Goal: Check status: Check status

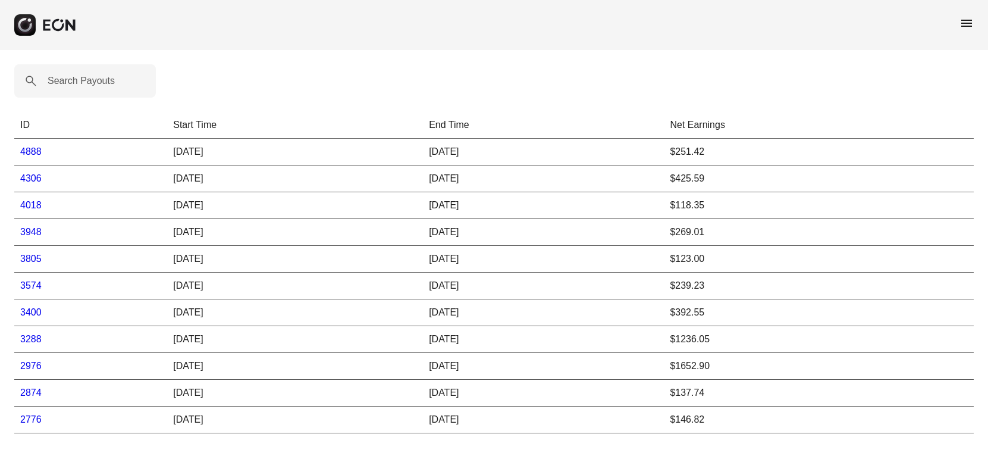
click at [24, 23] on rect "button" at bounding box center [24, 24] width 21 height 21
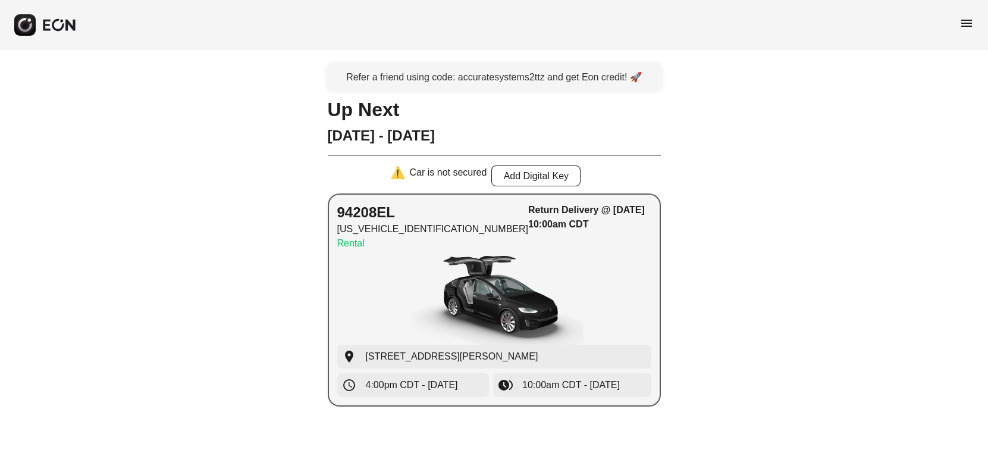
click at [560, 232] on div "Return Delivery @ [DATE] 10:00am CDT" at bounding box center [589, 229] width 123 height 52
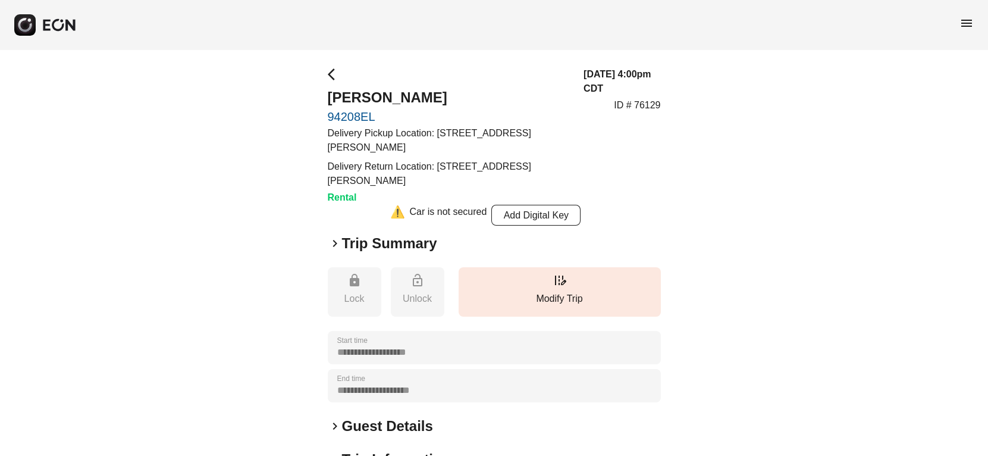
click at [372, 243] on h2 "Trip Summary" at bounding box center [389, 243] width 95 height 19
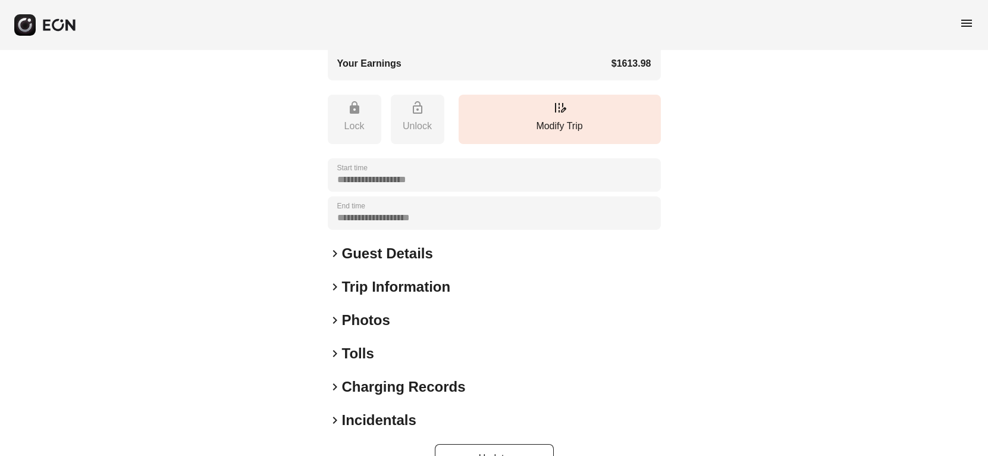
scroll to position [529, 0]
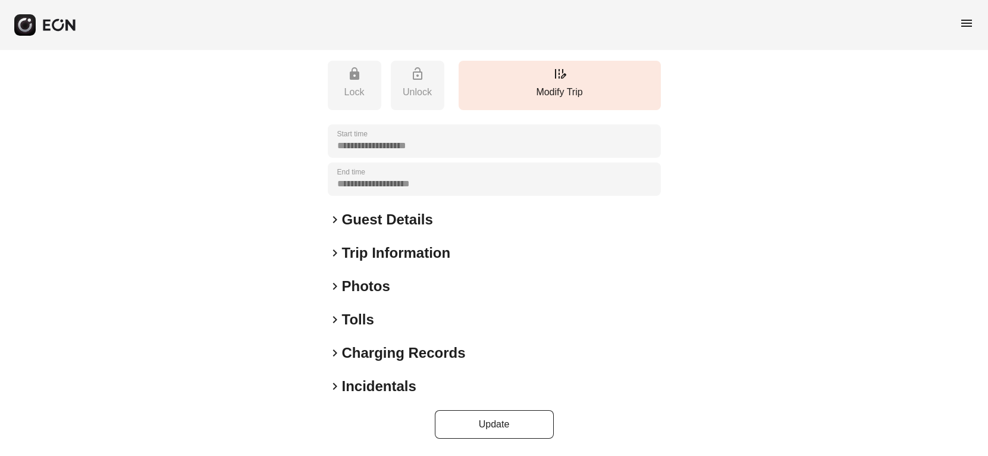
click at [340, 319] on span "keyboard_arrow_right" at bounding box center [335, 319] width 14 height 14
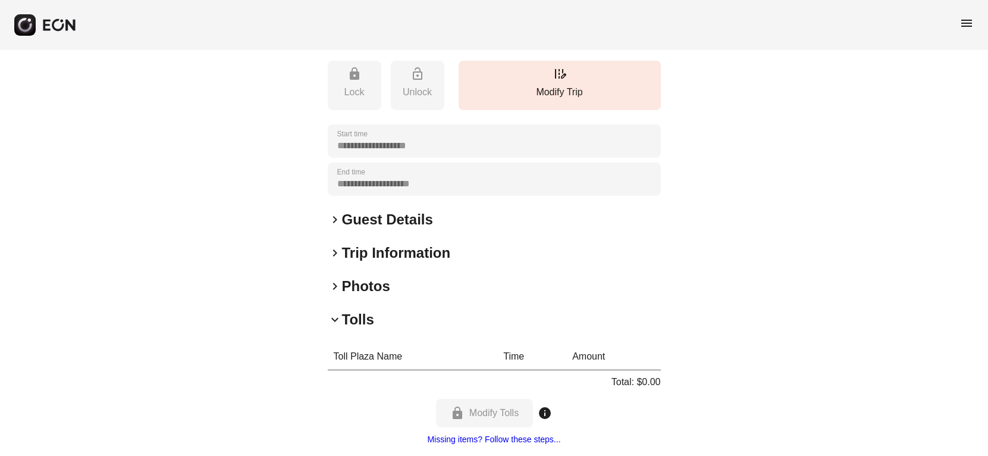
scroll to position [646, 0]
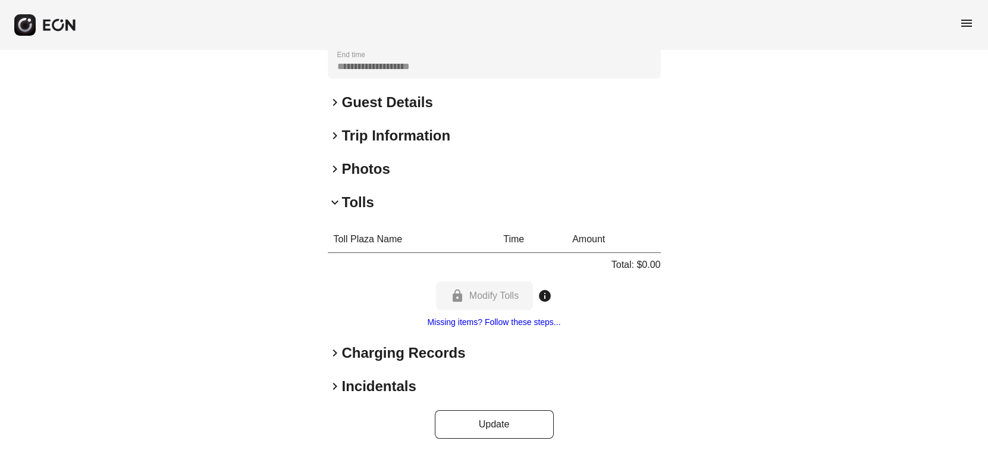
click at [368, 350] on h2 "Charging Records" at bounding box center [404, 352] width 124 height 19
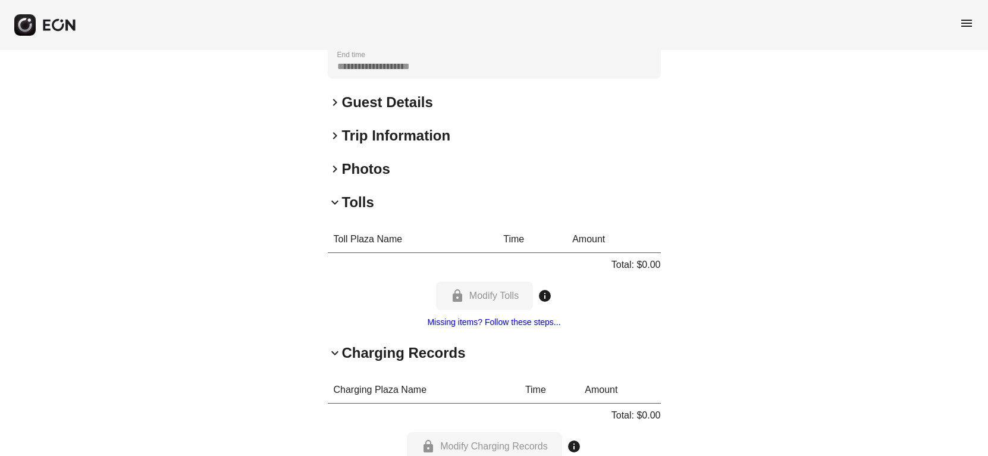
scroll to position [763, 0]
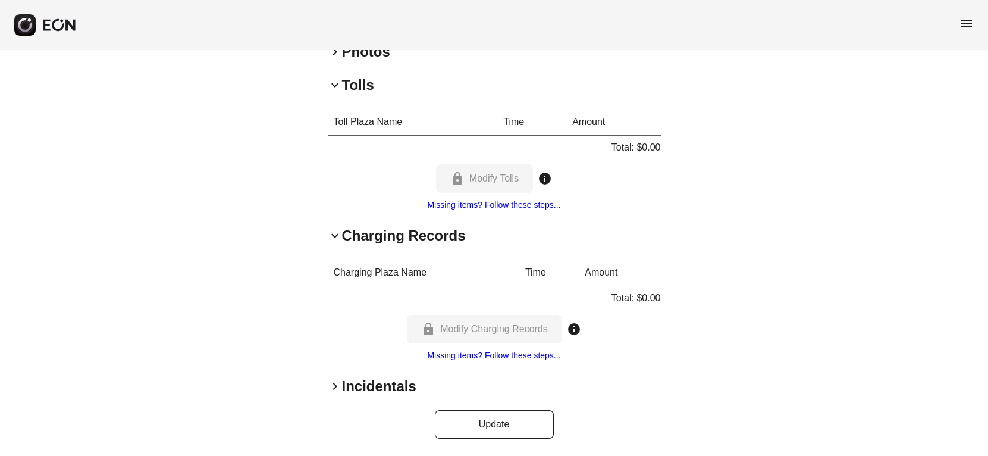
click at [366, 382] on h2 "Incidentals" at bounding box center [379, 385] width 74 height 19
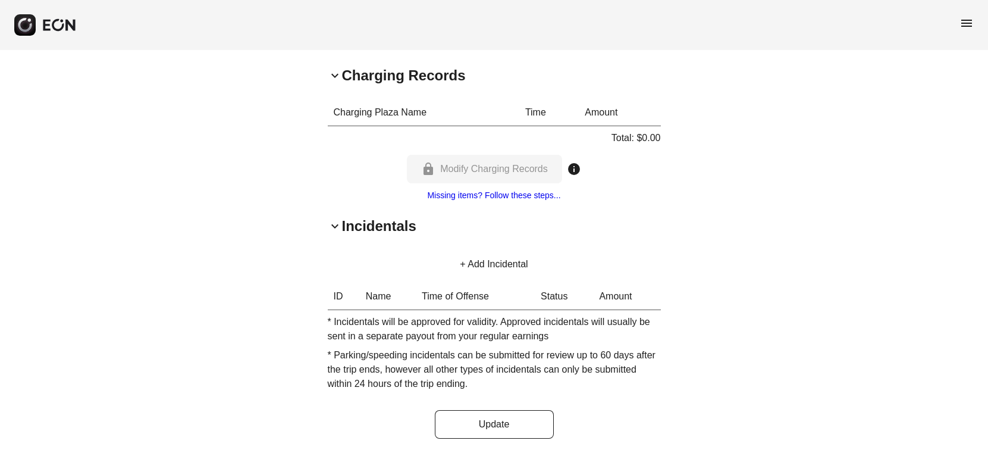
scroll to position [702, 0]
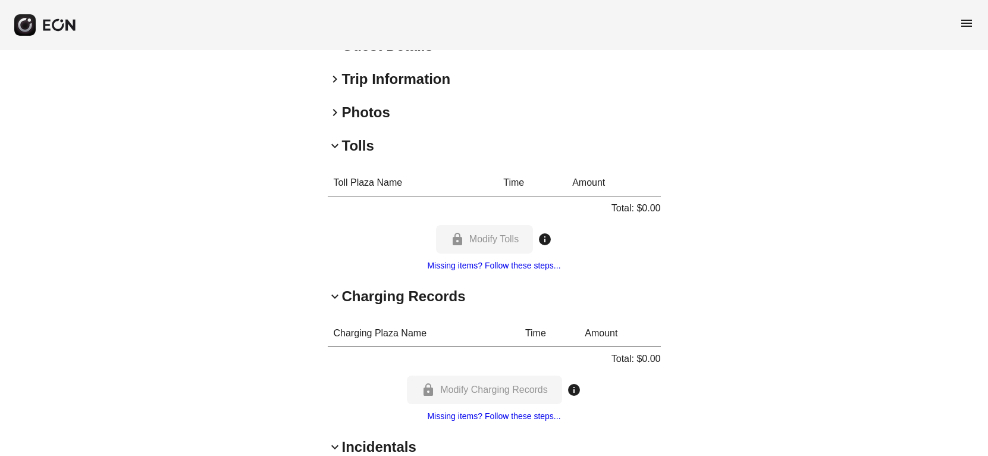
click at [359, 111] on h2 "Photos" at bounding box center [366, 112] width 48 height 19
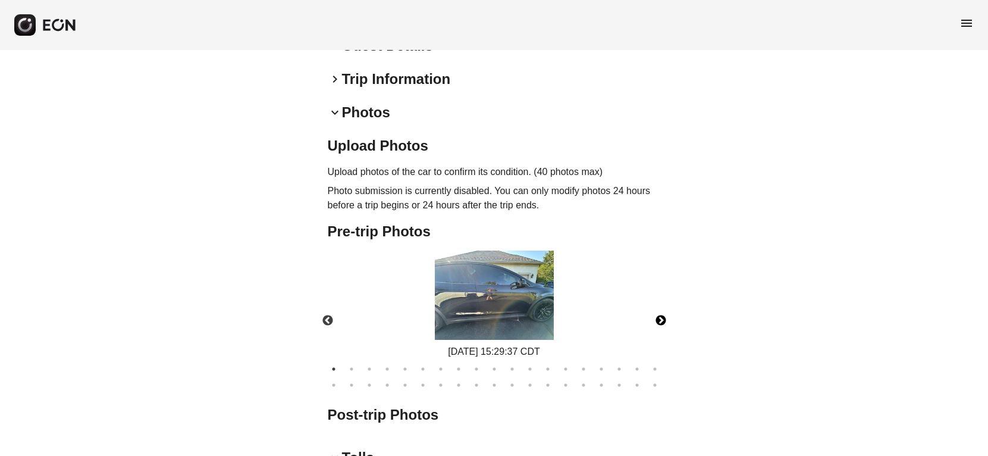
click at [662, 322] on button "Next" at bounding box center [661, 321] width 42 height 42
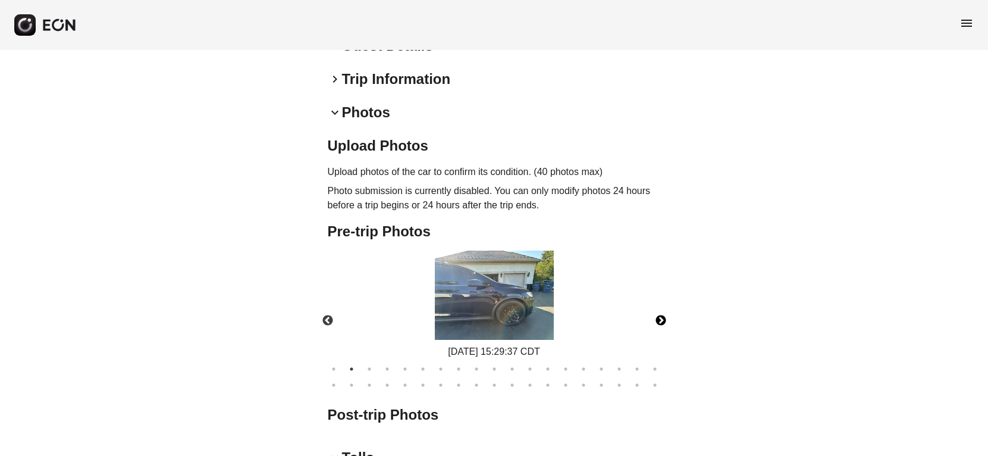
click at [662, 322] on button "Next" at bounding box center [661, 321] width 42 height 42
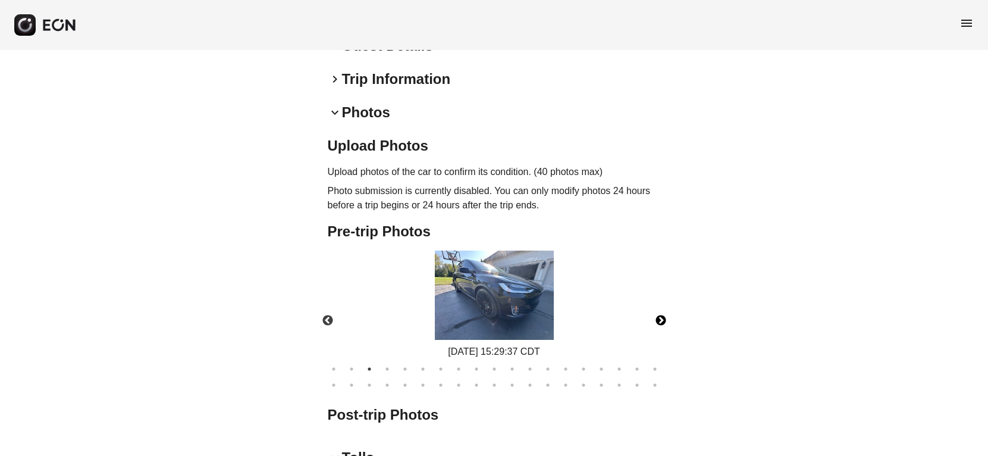
click at [662, 321] on button "Next" at bounding box center [661, 321] width 42 height 42
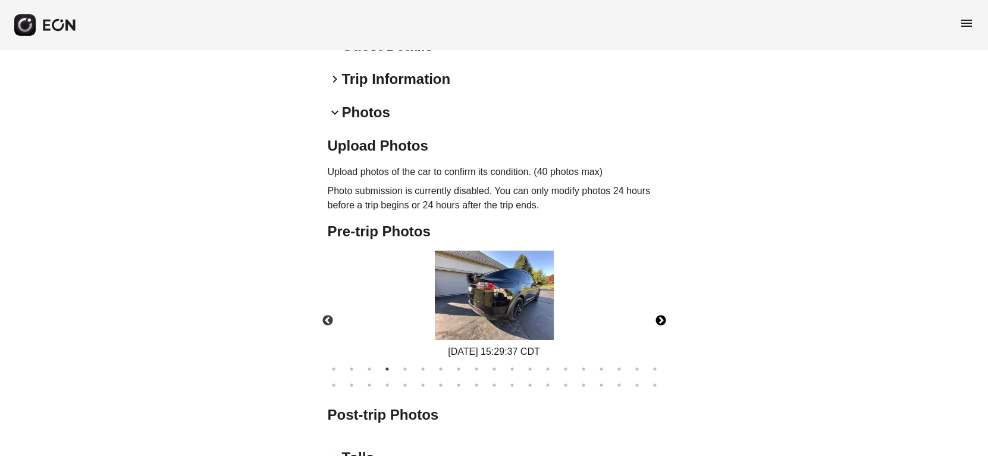
click at [662, 320] on button "Next" at bounding box center [661, 321] width 42 height 42
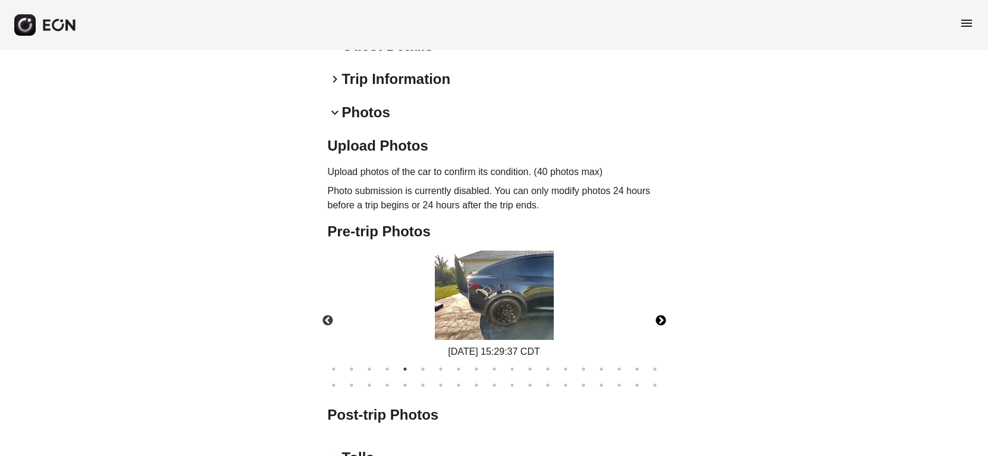
click at [662, 320] on button "Next" at bounding box center [661, 321] width 42 height 42
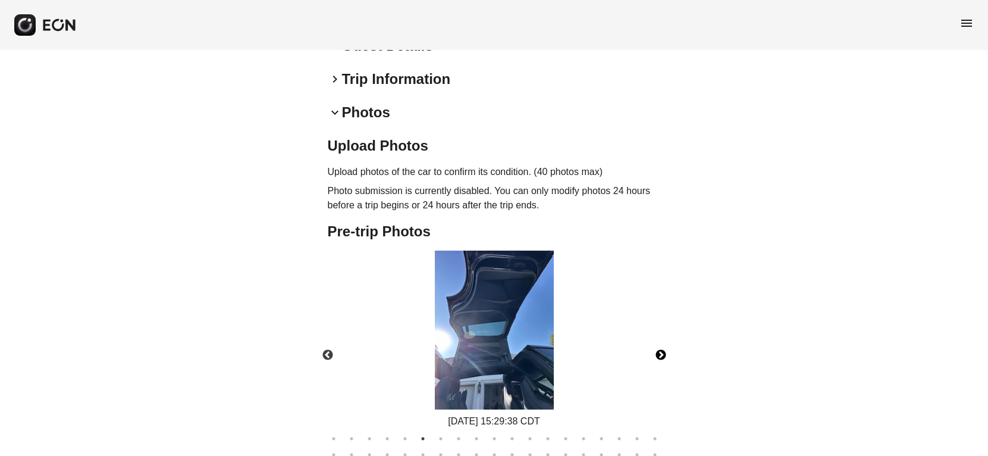
click at [662, 320] on div "[DATE] 15:29:38 CDT" at bounding box center [494, 339] width 353 height 178
click at [659, 350] on button "Next" at bounding box center [661, 355] width 42 height 42
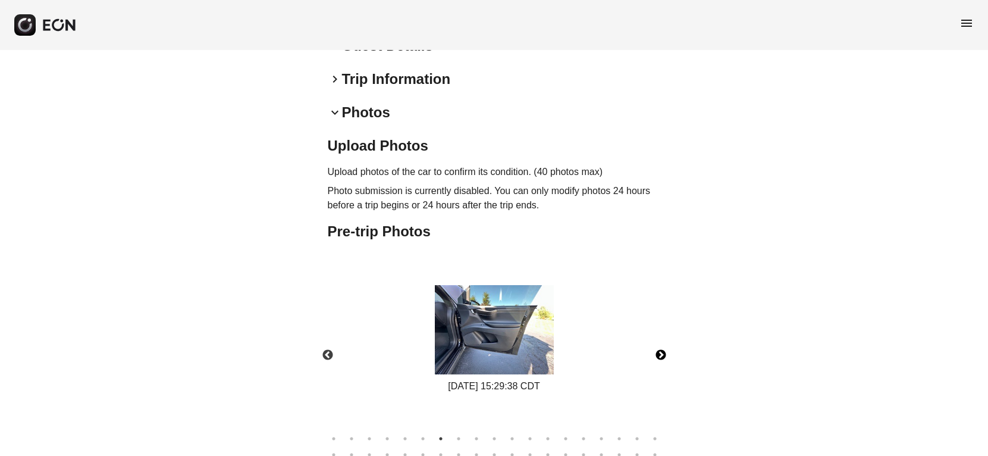
click at [659, 351] on button "Next" at bounding box center [661, 355] width 42 height 42
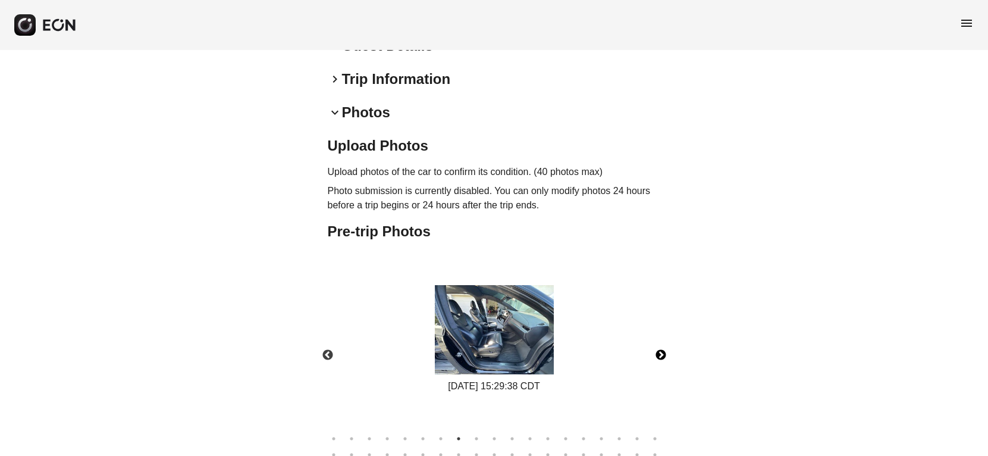
click at [659, 350] on button "Next" at bounding box center [661, 355] width 42 height 42
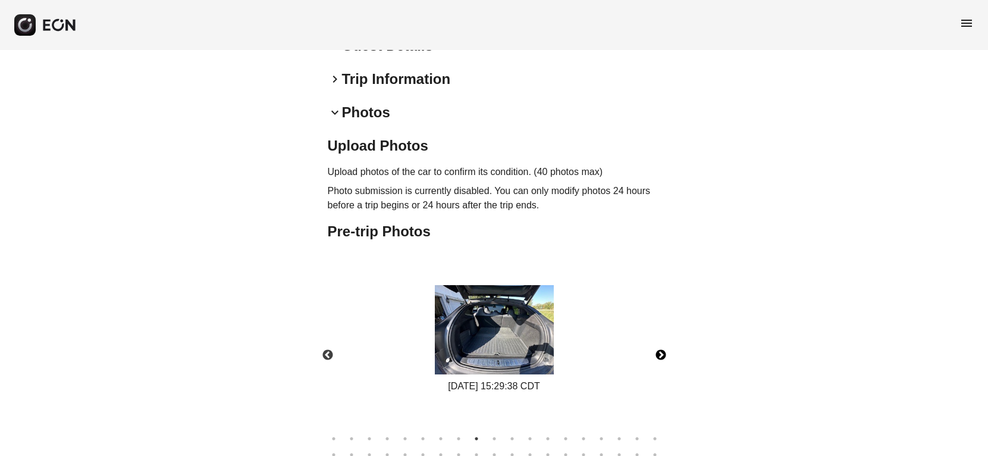
click at [659, 350] on button "Next" at bounding box center [661, 355] width 42 height 42
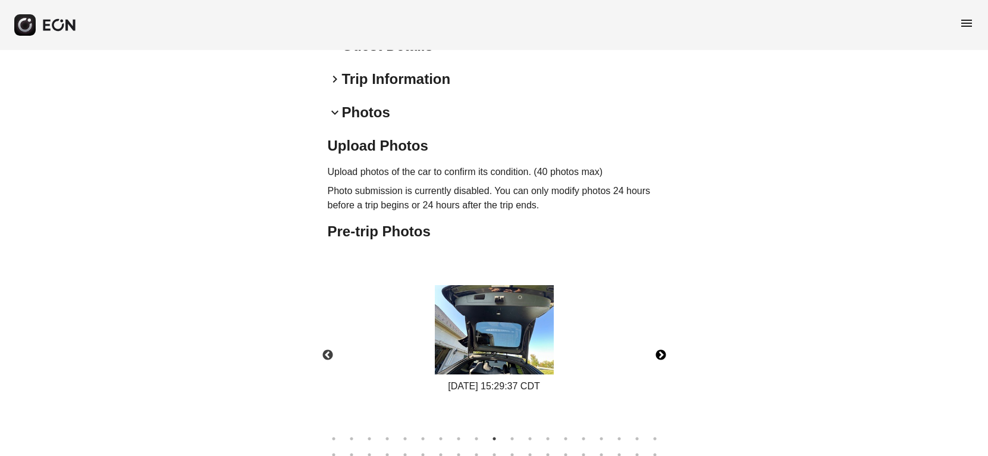
click at [659, 350] on button "Next" at bounding box center [661, 355] width 42 height 42
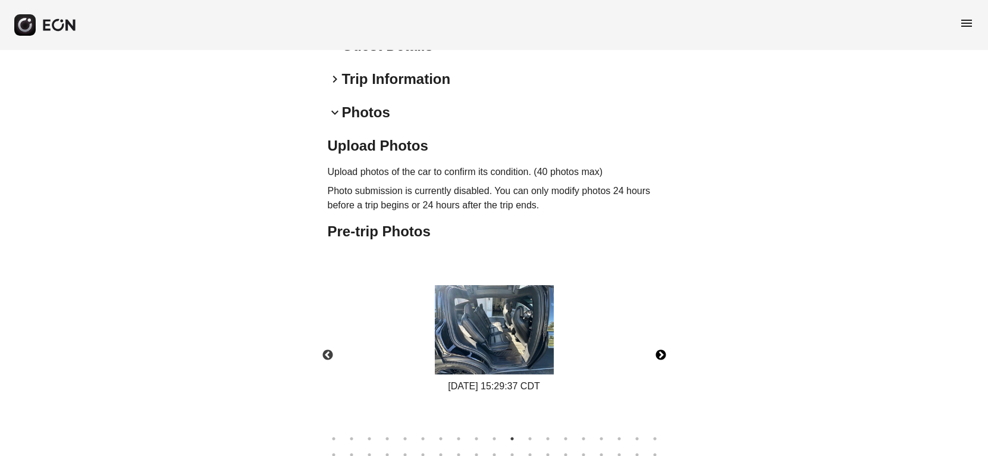
click at [659, 350] on button "Next" at bounding box center [661, 355] width 42 height 42
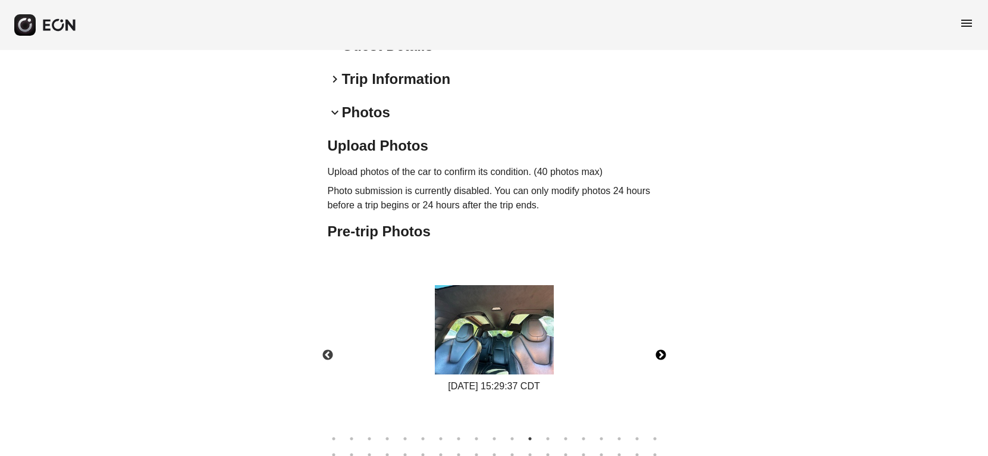
click at [659, 350] on button "Next" at bounding box center [661, 355] width 42 height 42
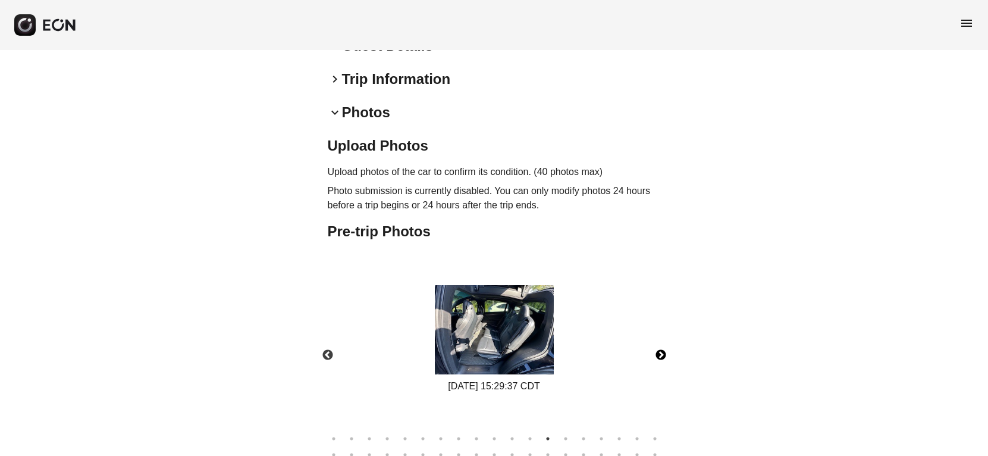
click at [659, 350] on button "Next" at bounding box center [661, 355] width 42 height 42
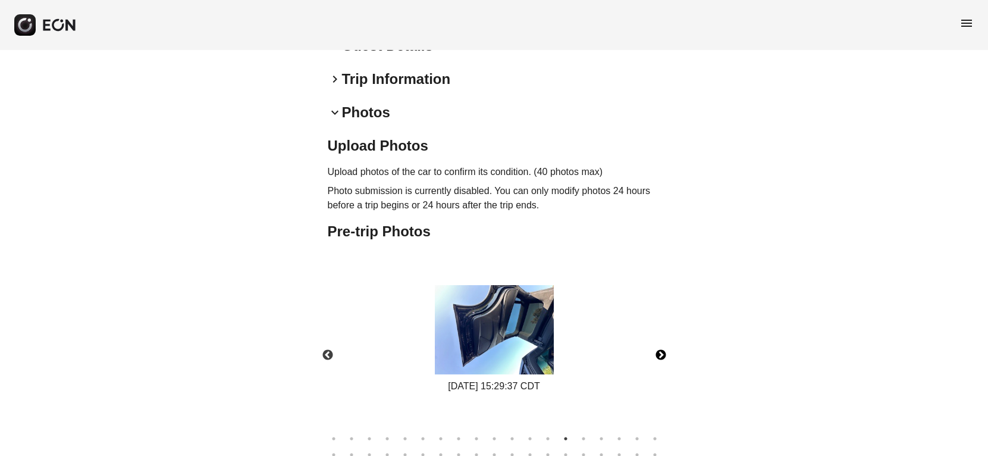
click at [659, 350] on button "Next" at bounding box center [661, 355] width 42 height 42
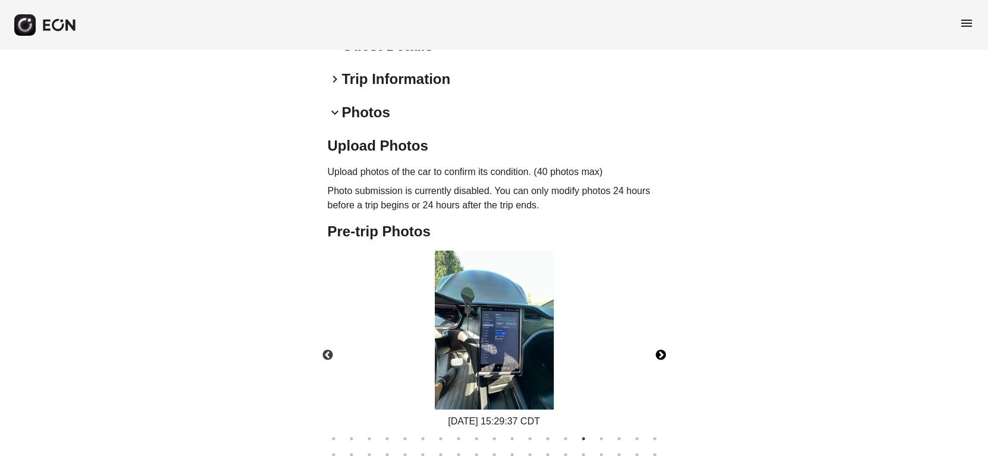
click at [659, 350] on button "Next" at bounding box center [661, 355] width 42 height 42
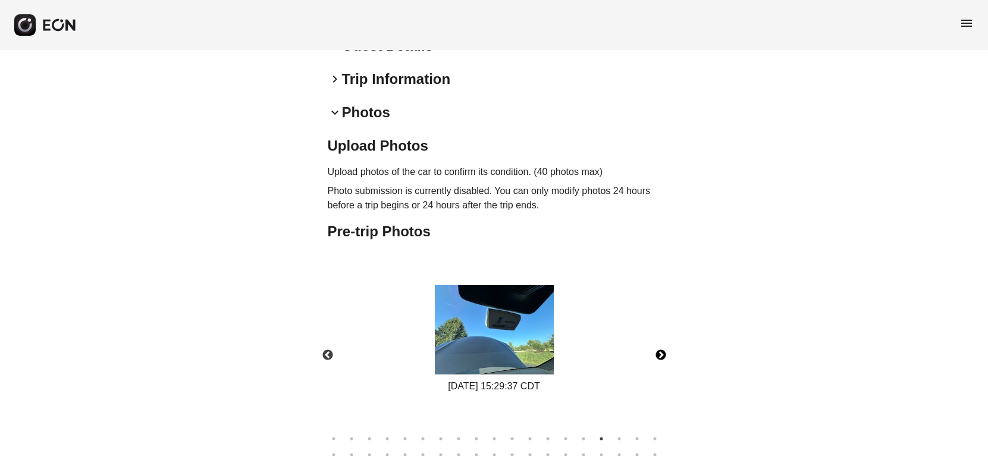
click at [659, 350] on button "Next" at bounding box center [661, 355] width 42 height 42
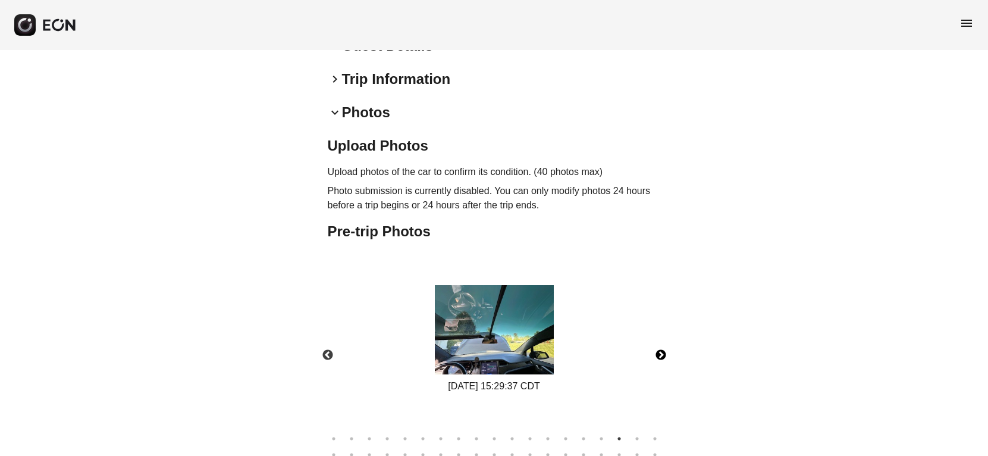
click at [659, 350] on button "Next" at bounding box center [661, 355] width 42 height 42
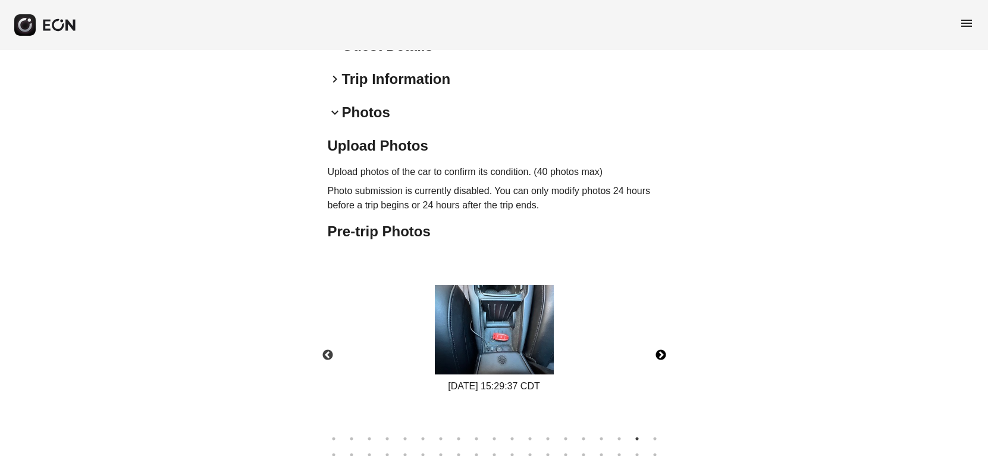
click at [659, 350] on button "Next" at bounding box center [661, 355] width 42 height 42
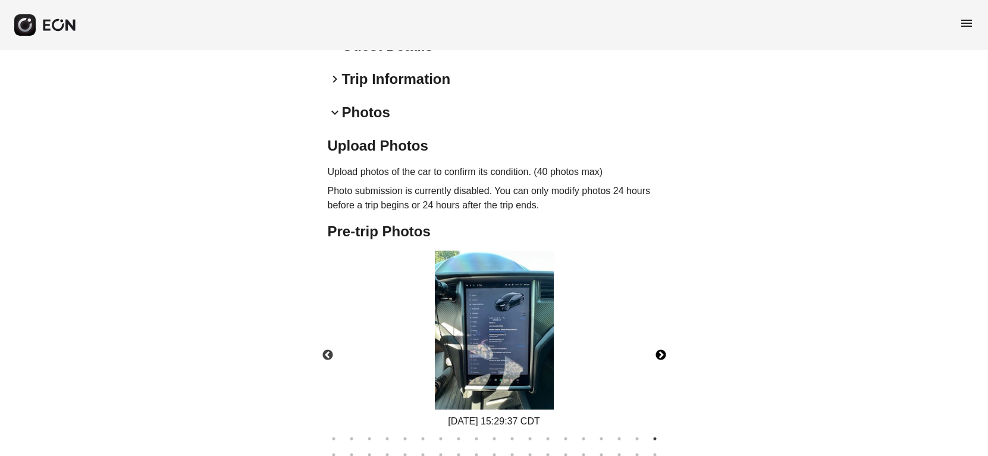
click at [659, 350] on button "Next" at bounding box center [661, 355] width 42 height 42
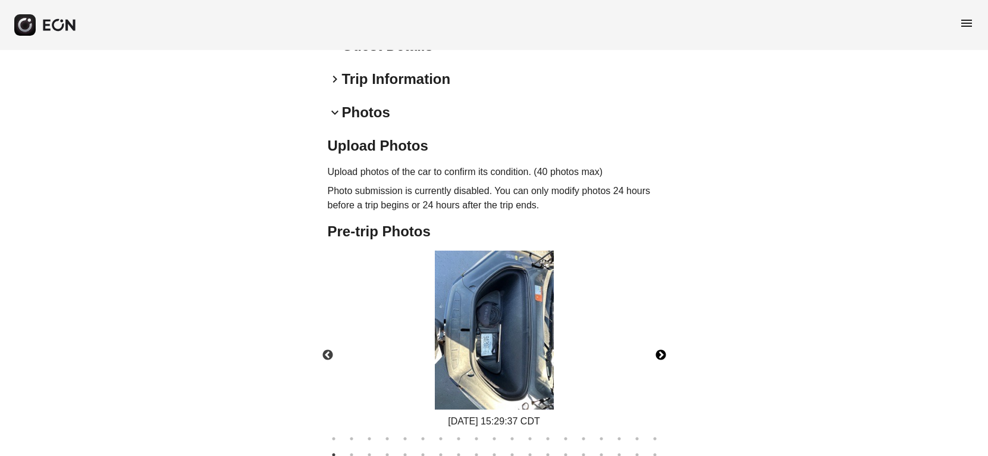
click at [659, 350] on button "Next" at bounding box center [661, 355] width 42 height 42
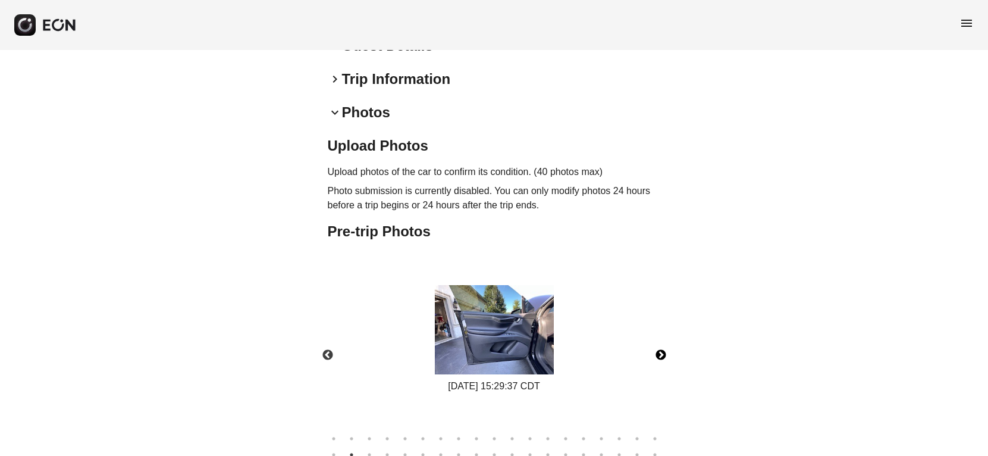
click at [659, 350] on button "Next" at bounding box center [661, 355] width 42 height 42
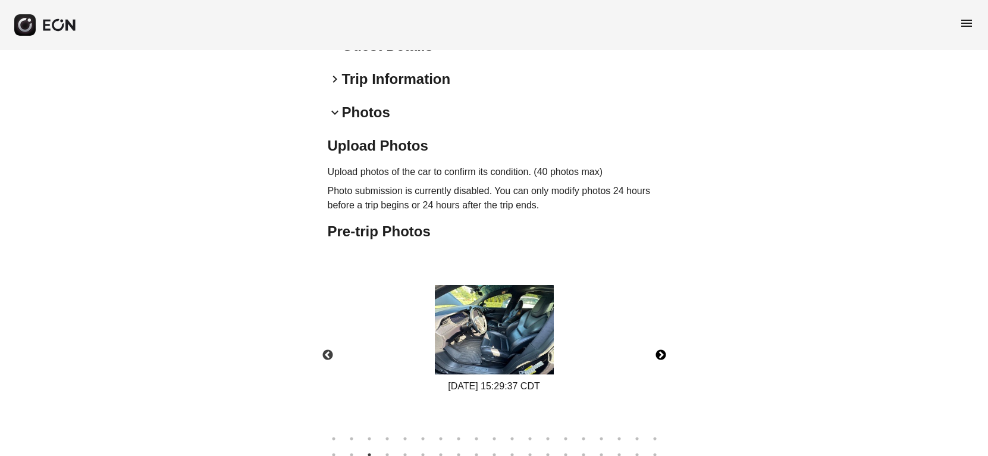
click at [659, 350] on button "Next" at bounding box center [661, 355] width 42 height 42
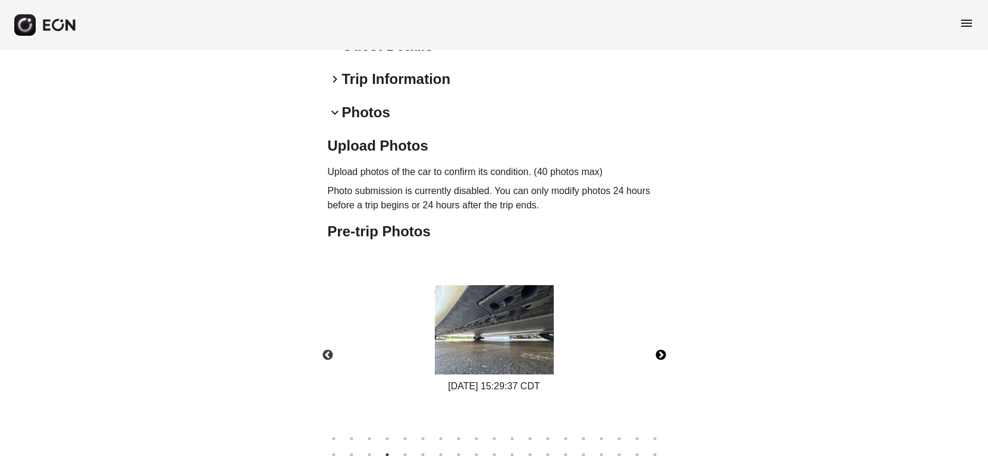
click at [659, 350] on button "Next" at bounding box center [661, 355] width 42 height 42
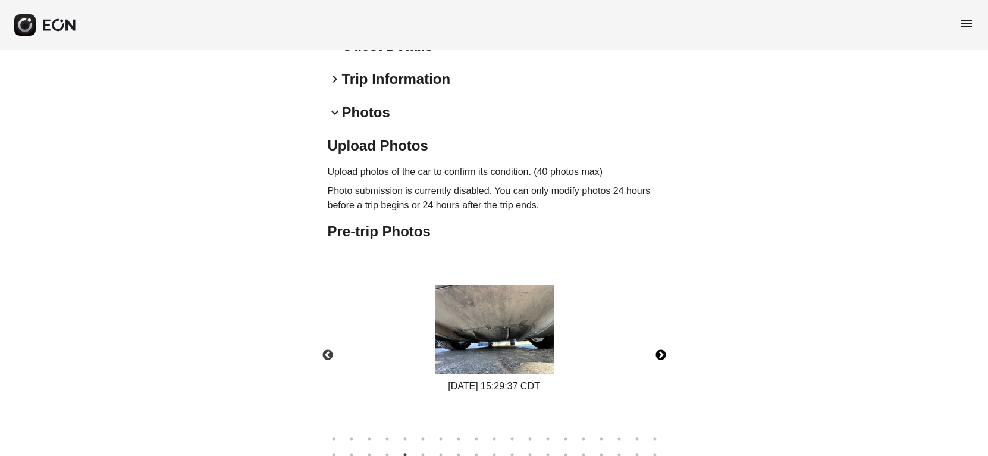
click at [658, 349] on button "Next" at bounding box center [661, 355] width 42 height 42
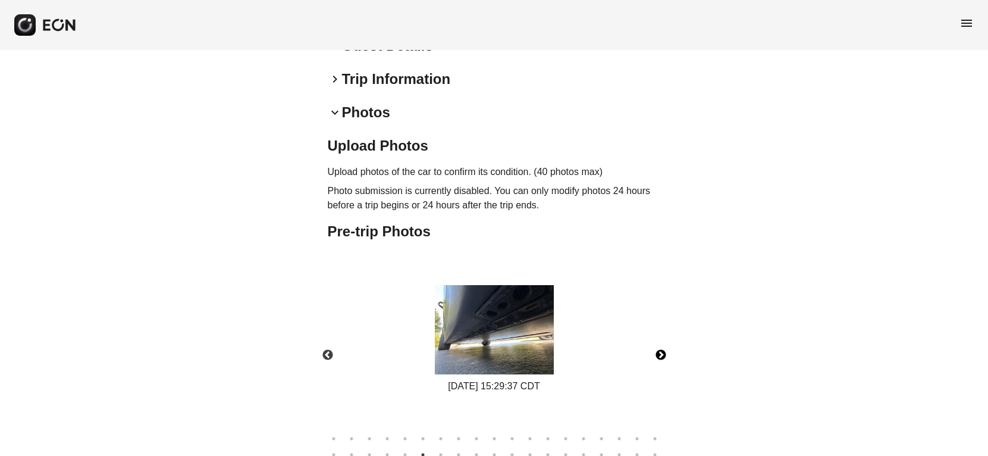
click at [658, 348] on button "Next" at bounding box center [661, 355] width 42 height 42
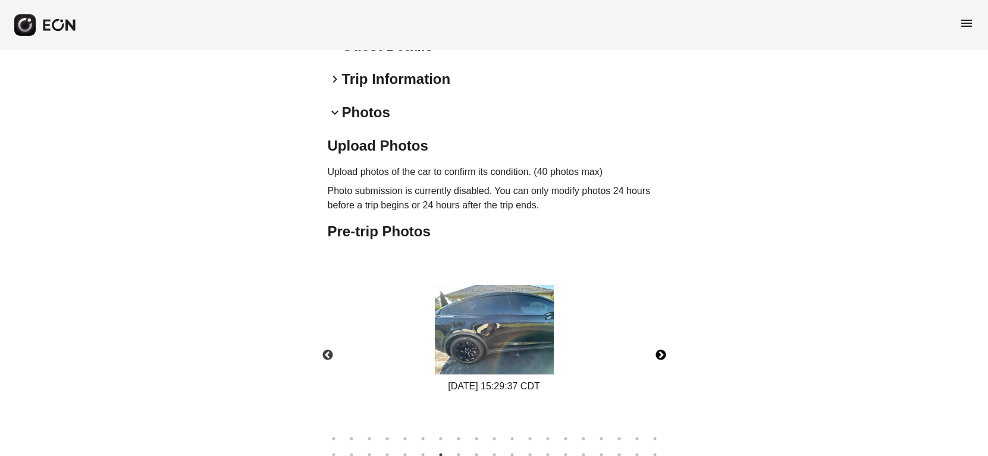
click at [661, 354] on button "Next" at bounding box center [661, 355] width 42 height 42
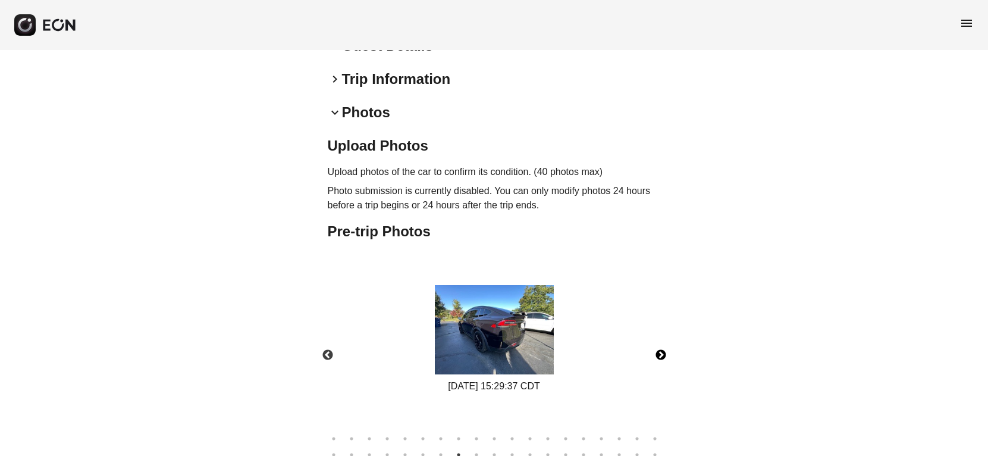
click at [661, 354] on button "Next" at bounding box center [661, 355] width 42 height 42
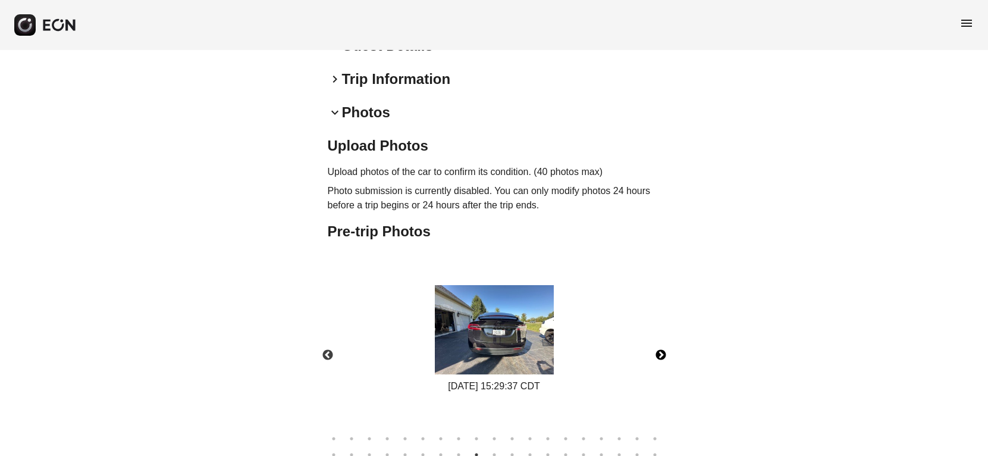
click at [661, 354] on button "Next" at bounding box center [661, 355] width 42 height 42
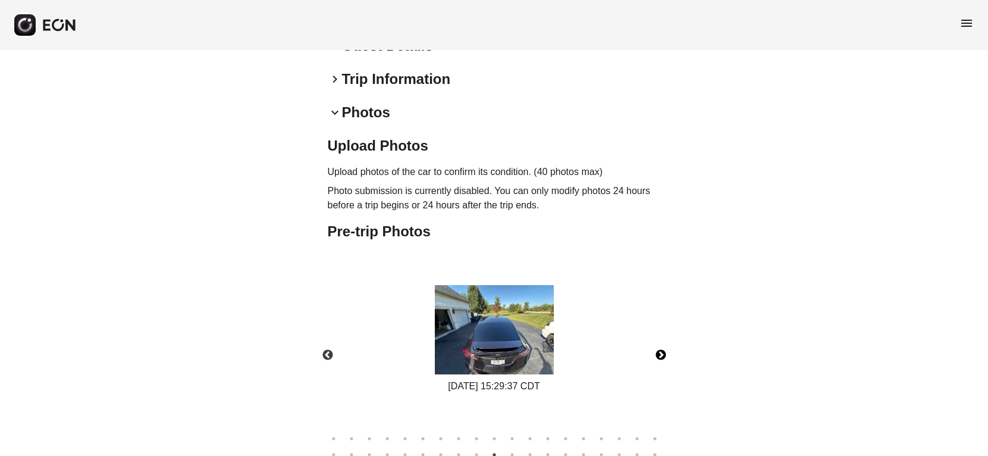
click at [661, 354] on button "Next" at bounding box center [661, 355] width 42 height 42
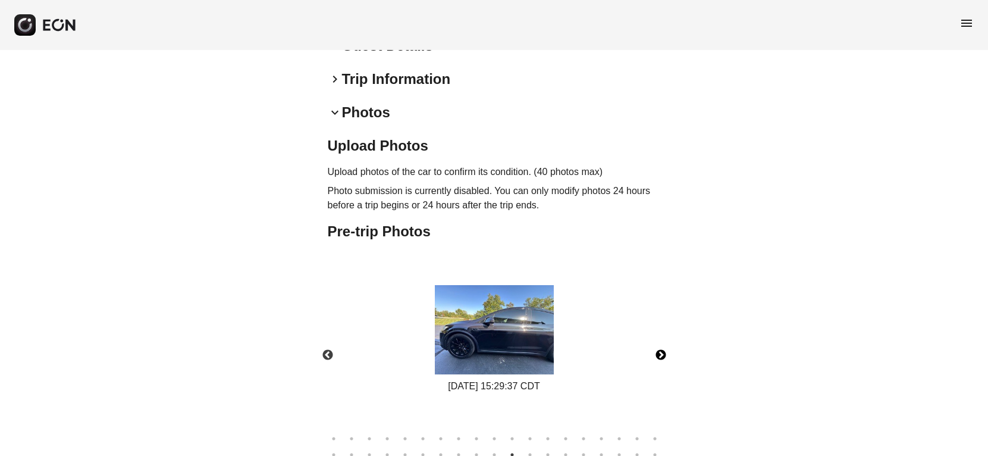
click at [661, 354] on button "Next" at bounding box center [661, 355] width 42 height 42
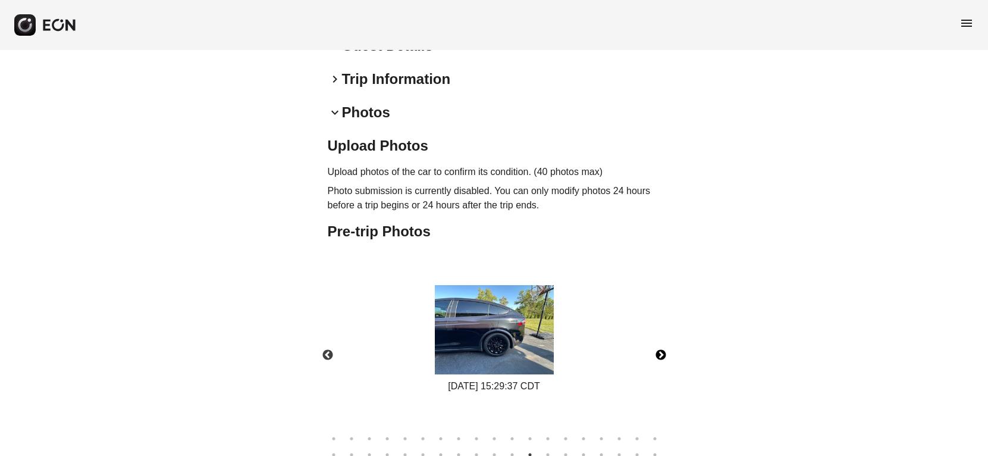
click at [661, 354] on button "Next" at bounding box center [661, 355] width 42 height 42
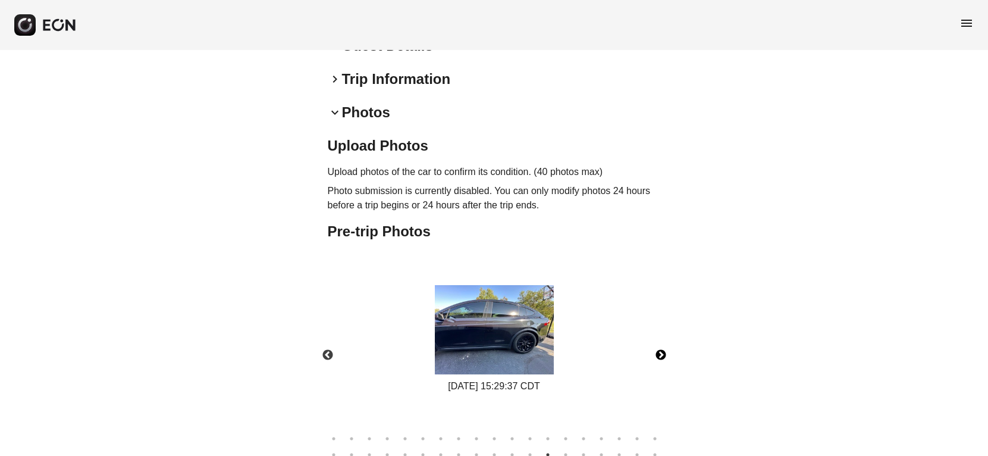
click at [661, 354] on button "Next" at bounding box center [661, 355] width 42 height 42
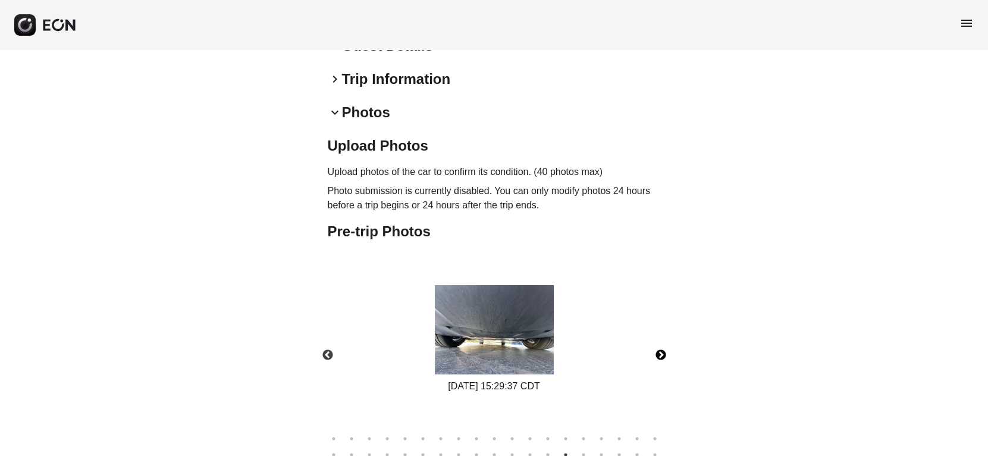
click at [661, 354] on button "Next" at bounding box center [661, 355] width 42 height 42
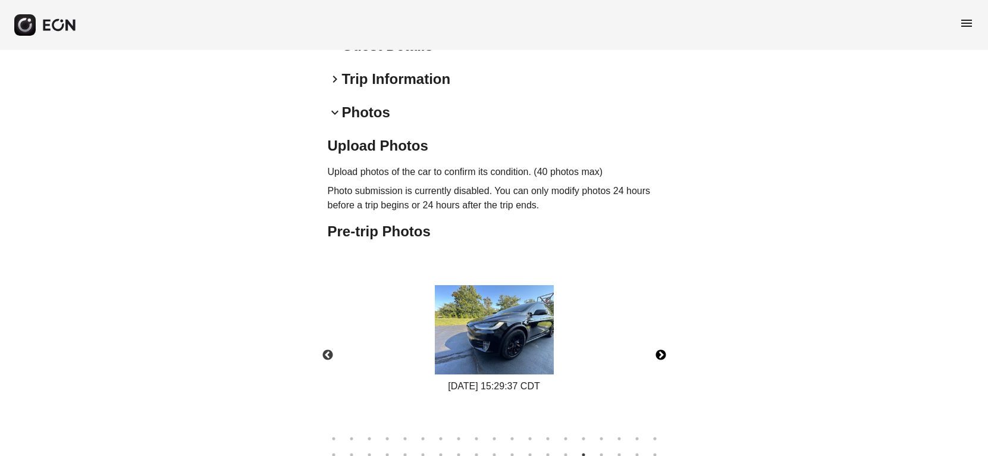
click at [661, 354] on button "Next" at bounding box center [661, 355] width 42 height 42
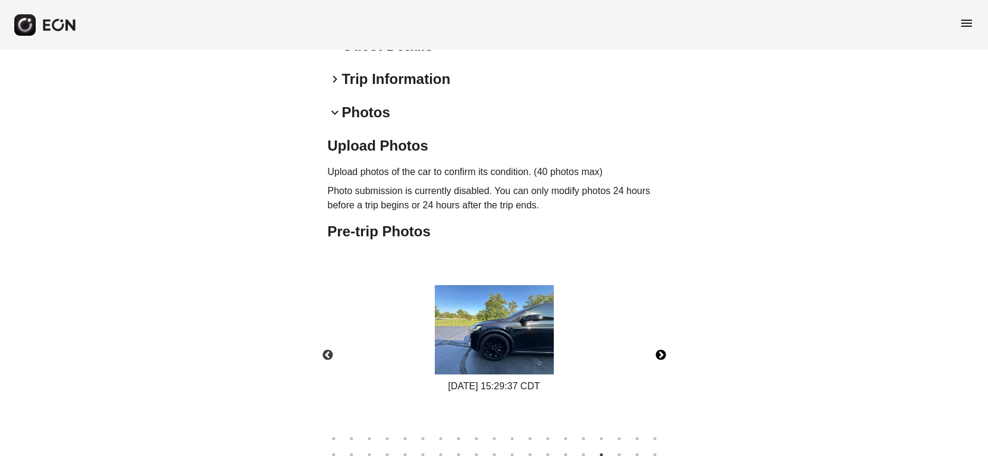
click at [661, 354] on button "Next" at bounding box center [661, 355] width 42 height 42
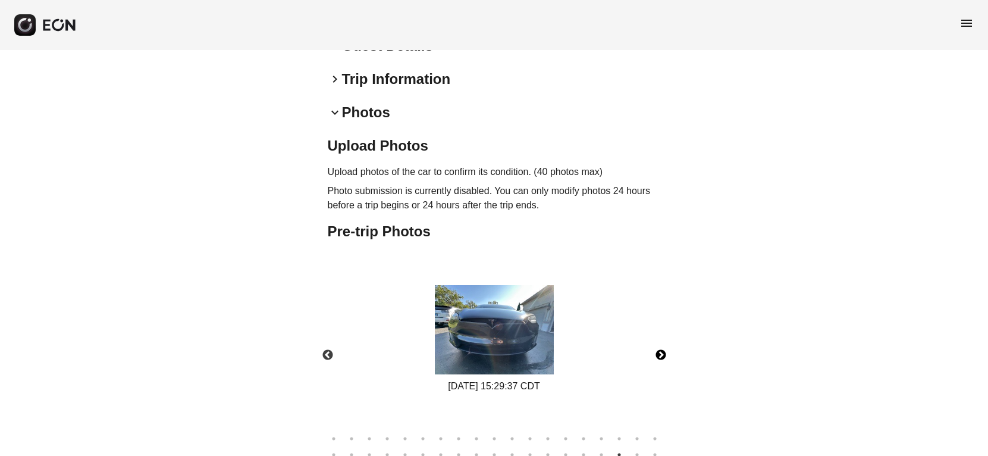
click at [661, 354] on button "Next" at bounding box center [661, 355] width 42 height 42
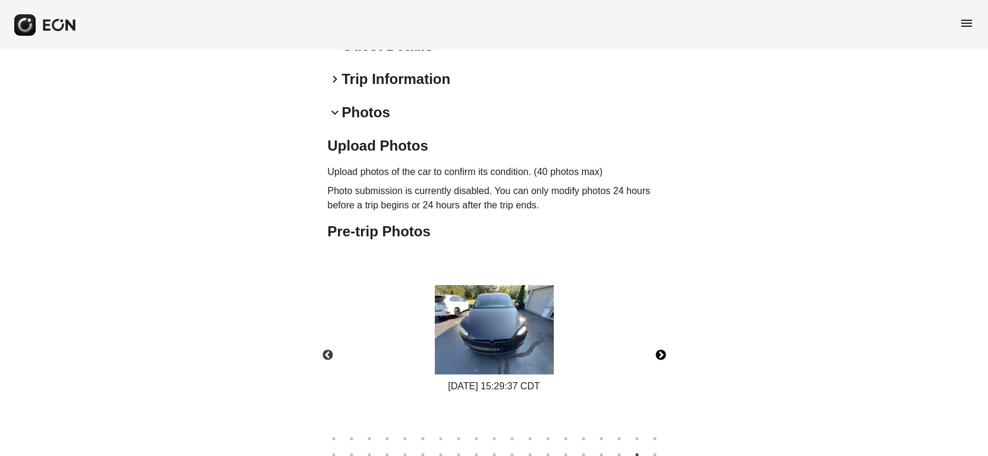
click at [661, 354] on button "Next" at bounding box center [661, 355] width 42 height 42
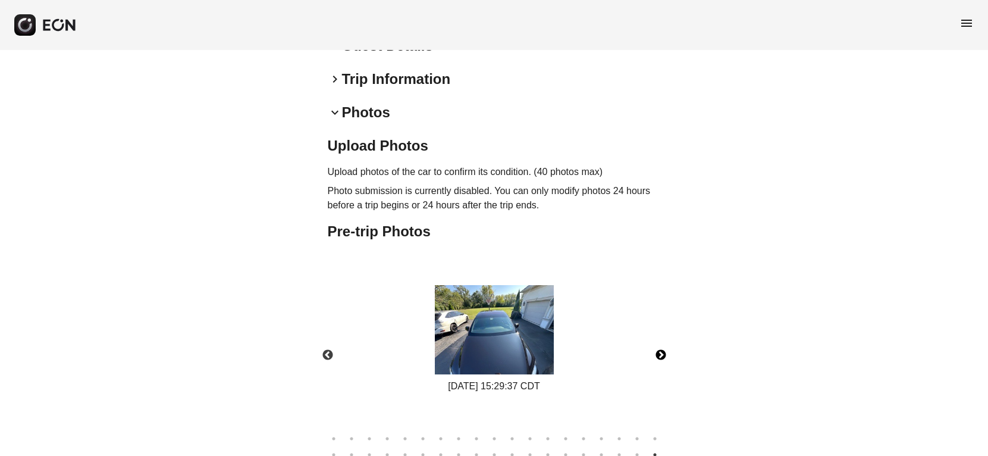
click at [661, 354] on button "Next" at bounding box center [661, 355] width 42 height 42
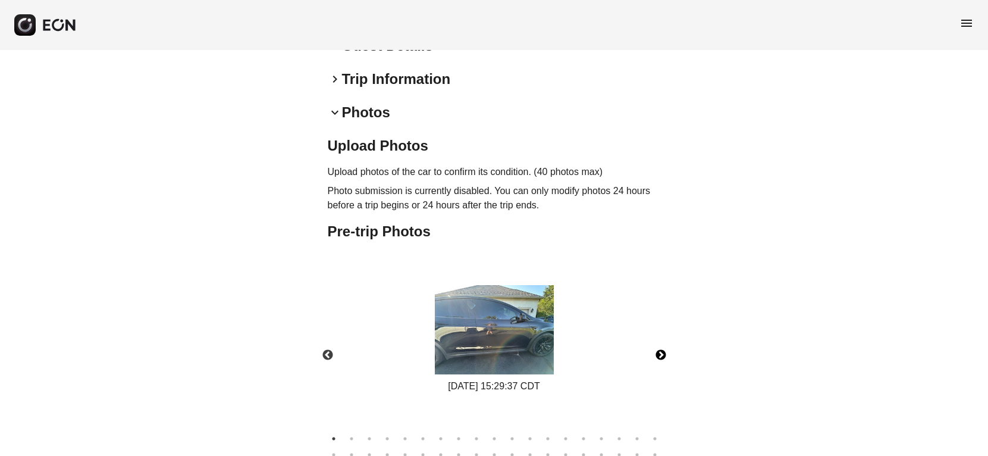
click at [661, 354] on button "Next" at bounding box center [661, 355] width 42 height 42
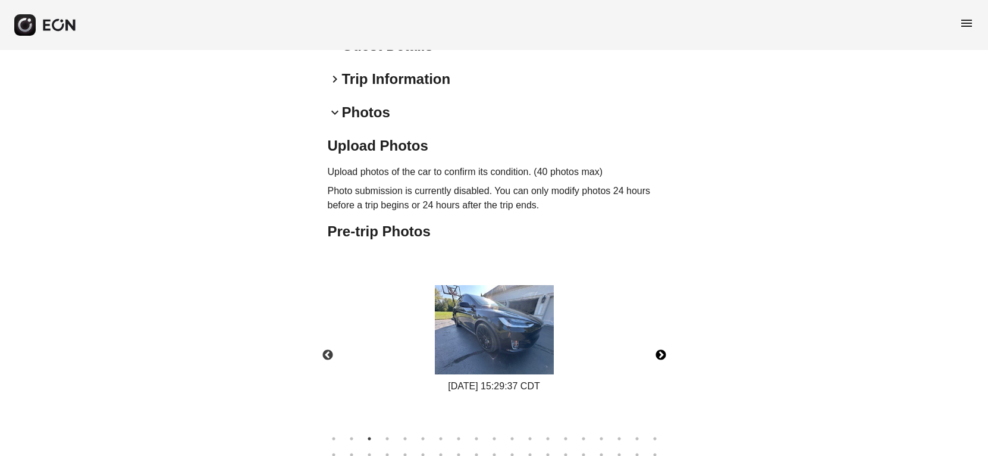
click at [661, 354] on button "Next" at bounding box center [661, 355] width 42 height 42
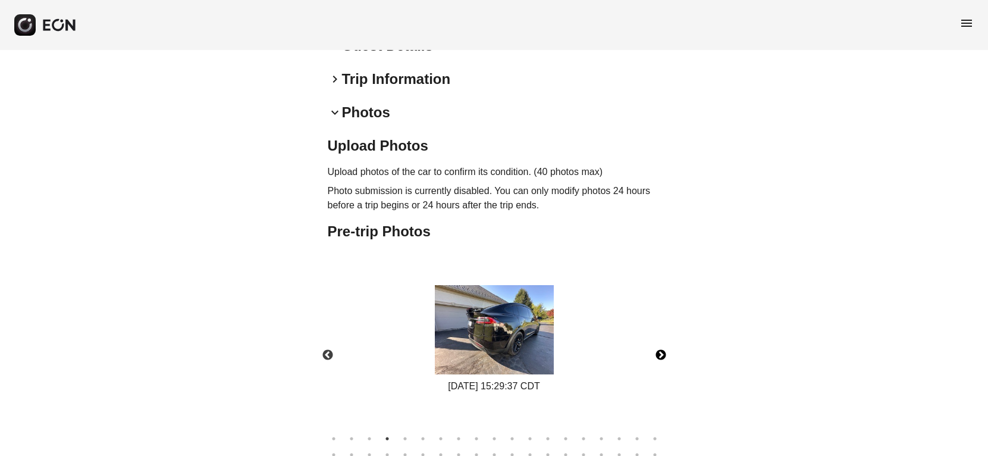
click at [661, 354] on button "Next" at bounding box center [661, 355] width 42 height 42
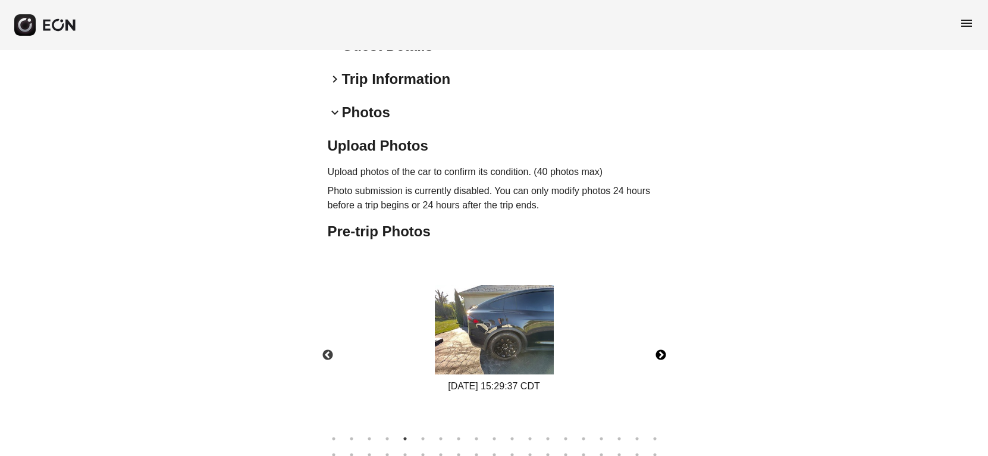
click at [661, 354] on button "Next" at bounding box center [661, 355] width 42 height 42
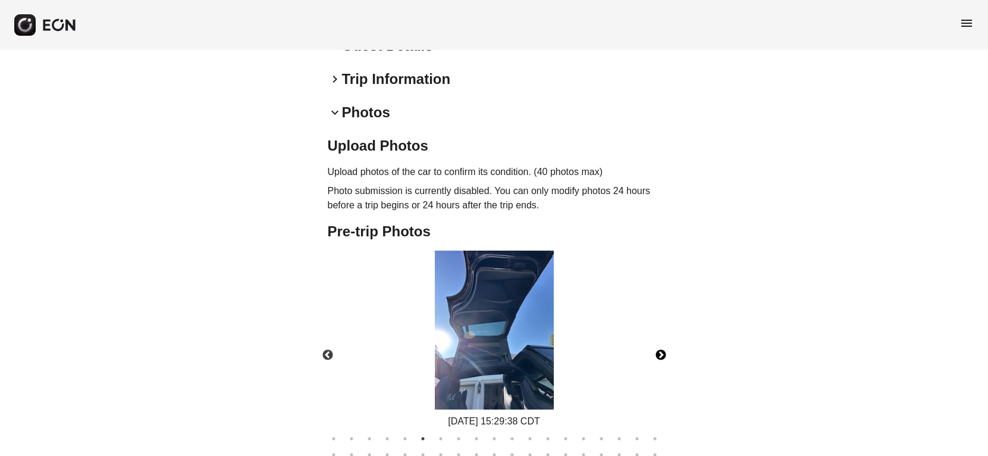
click at [661, 354] on button "Next" at bounding box center [661, 355] width 42 height 42
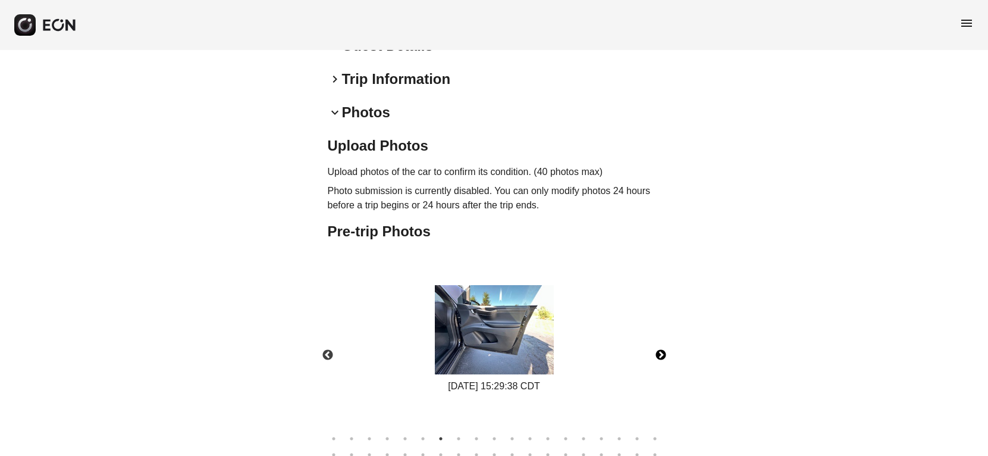
click at [661, 354] on button "Next" at bounding box center [661, 355] width 42 height 42
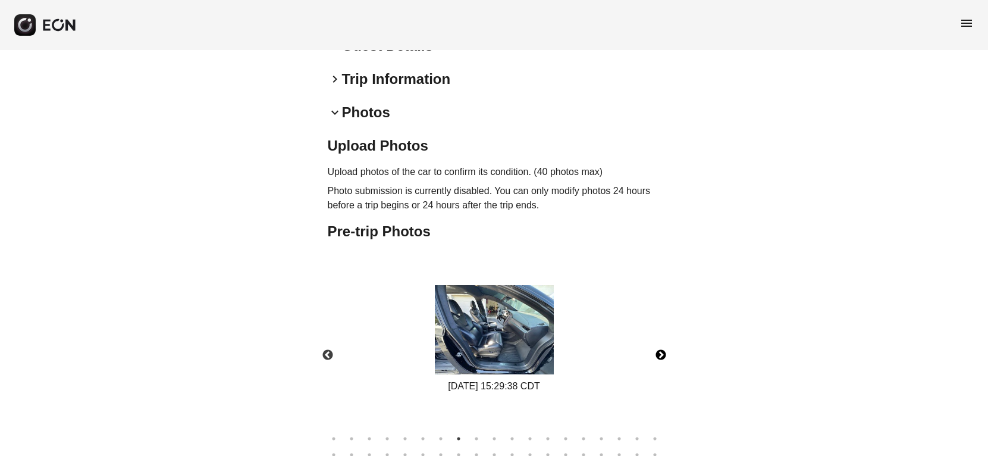
click at [661, 354] on button "Next" at bounding box center [661, 355] width 42 height 42
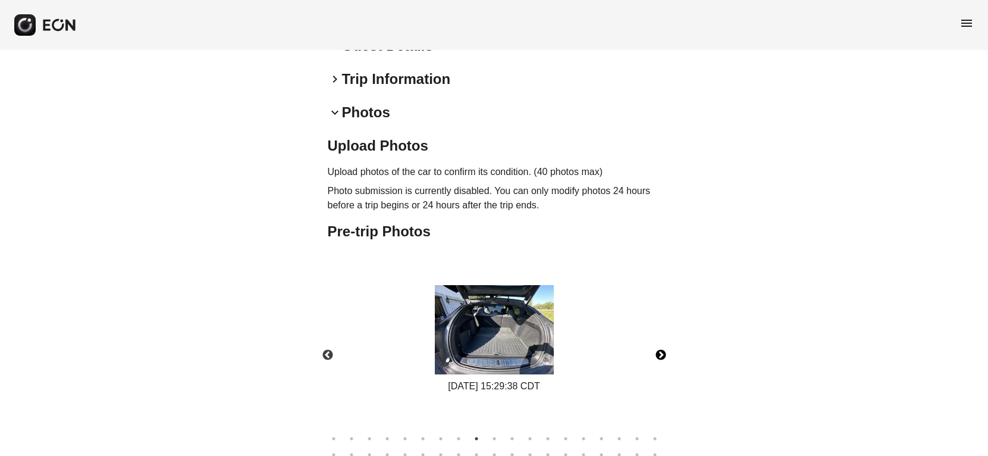
click at [661, 354] on button "Next" at bounding box center [661, 355] width 42 height 42
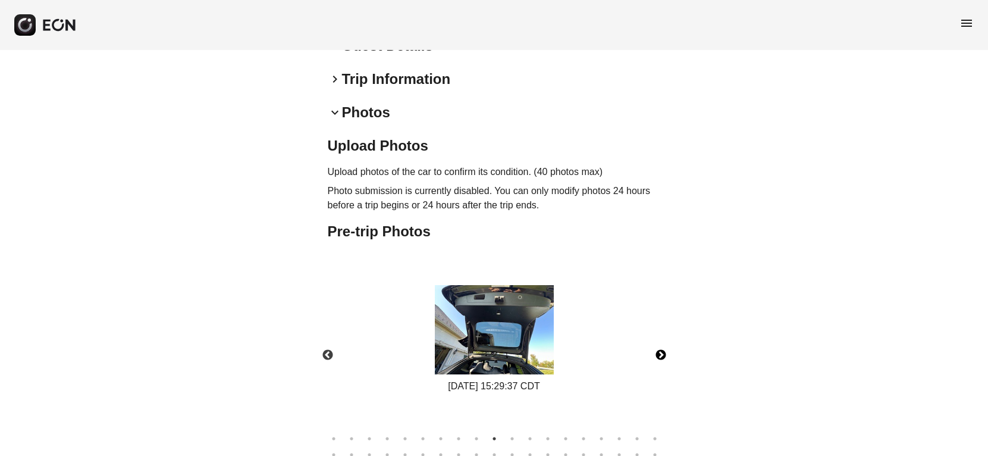
click at [661, 354] on button "Next" at bounding box center [661, 355] width 42 height 42
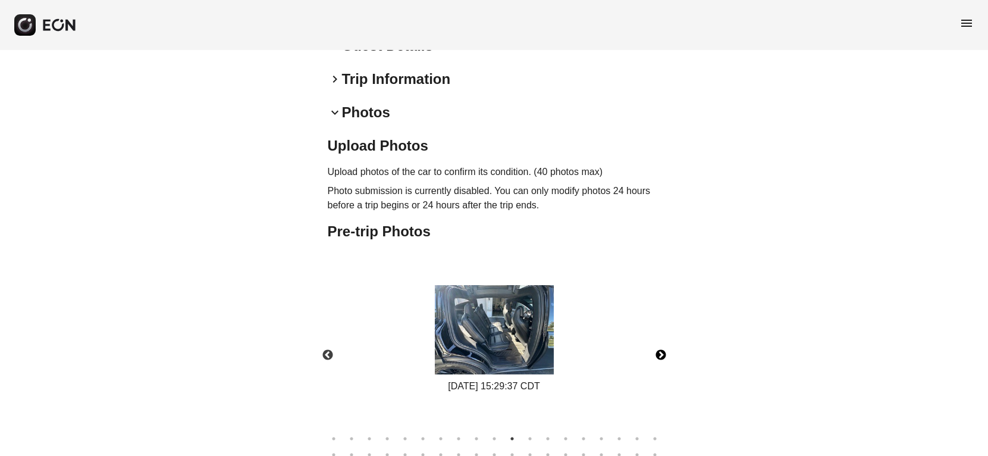
click at [661, 354] on button "Next" at bounding box center [661, 355] width 42 height 42
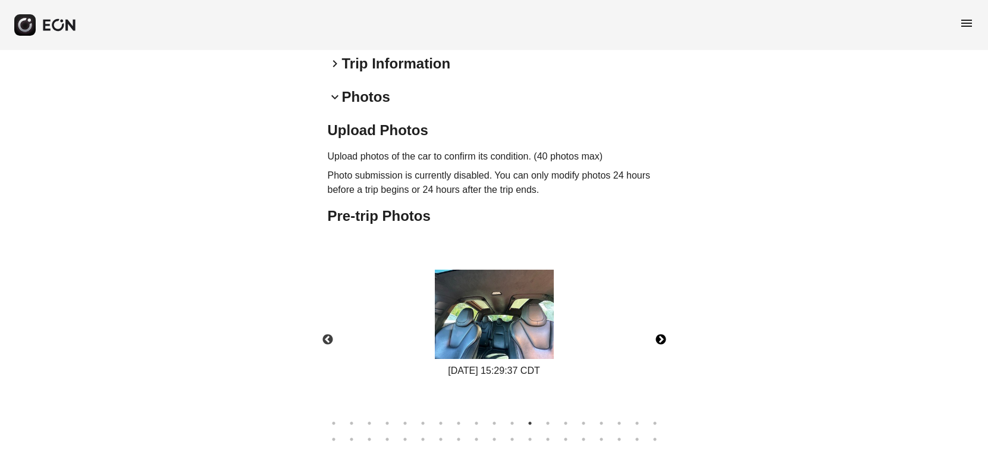
click at [661, 354] on button "Next" at bounding box center [661, 340] width 42 height 42
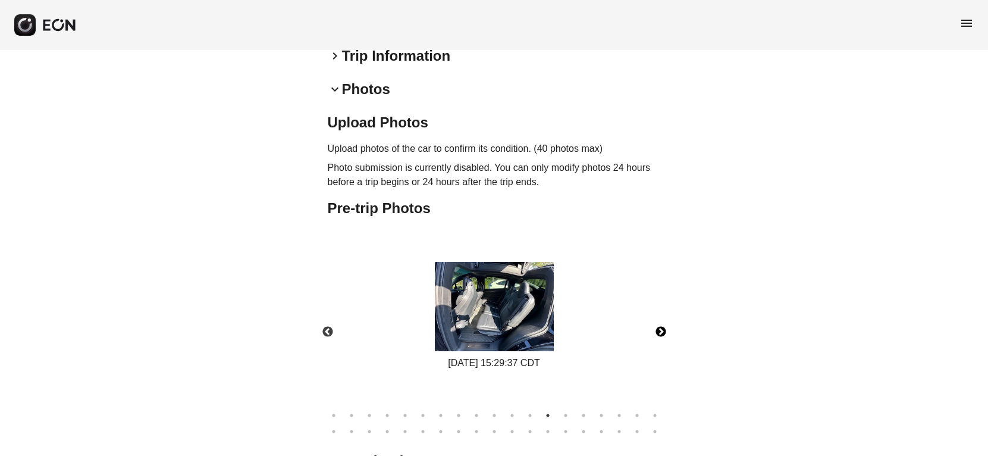
click at [661, 354] on div "[DATE] 15:29:37 CDT" at bounding box center [494, 316] width 353 height 178
click at [657, 332] on button "Next" at bounding box center [661, 332] width 42 height 42
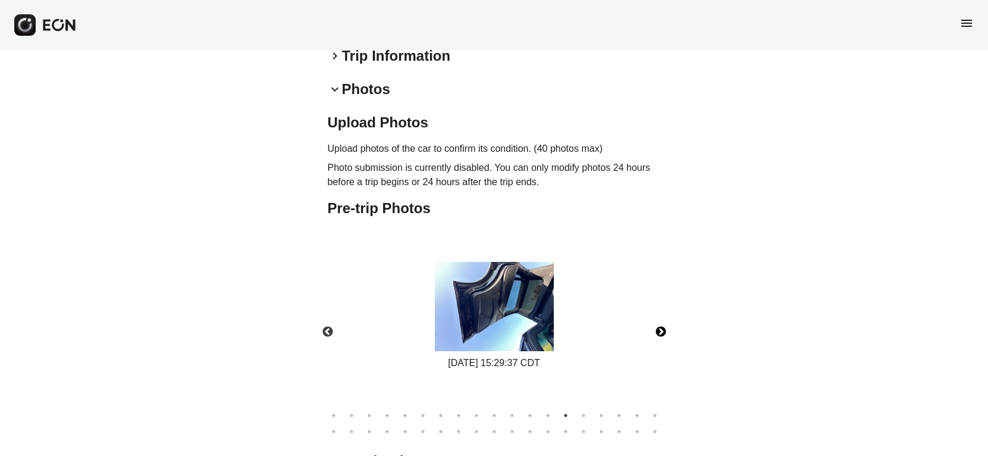
click at [661, 331] on button "Next" at bounding box center [661, 332] width 42 height 42
